Goal: Check status: Check status

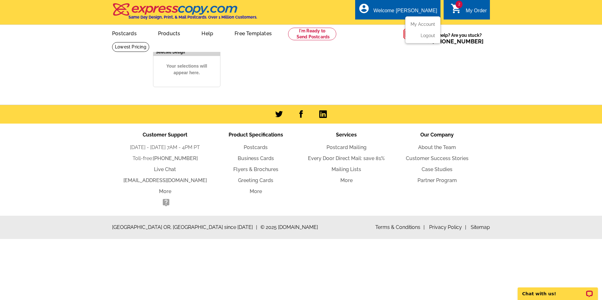
click at [403, 8] on div "Welcome [PERSON_NAME]" at bounding box center [406, 12] width 64 height 9
click at [403, 9] on div "Welcome [PERSON_NAME]" at bounding box center [406, 12] width 64 height 9
click at [420, 28] on li "My Account" at bounding box center [423, 26] width 34 height 8
click at [420, 25] on link "My Account" at bounding box center [421, 24] width 27 height 6
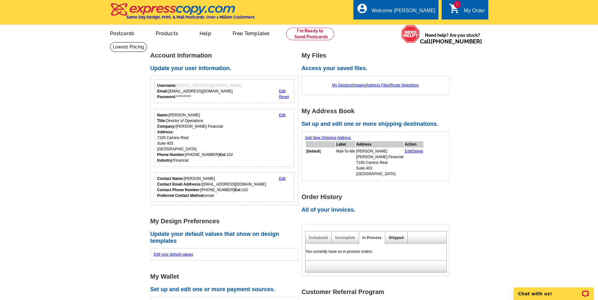
click at [393, 240] on link "Shipped" at bounding box center [395, 238] width 15 height 4
